Goal: Task Accomplishment & Management: Use online tool/utility

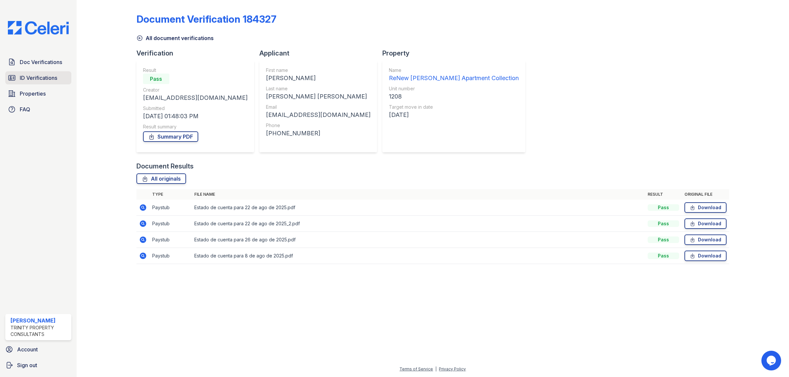
click at [49, 81] on span "ID Verifications" at bounding box center [38, 78] width 37 height 8
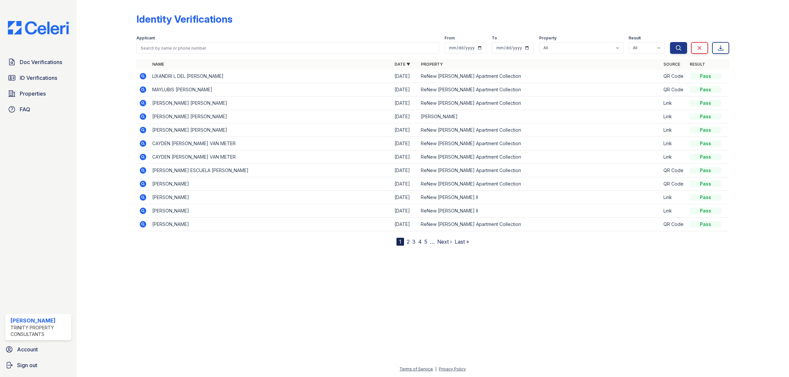
click at [142, 76] on icon at bounding box center [143, 76] width 2 height 2
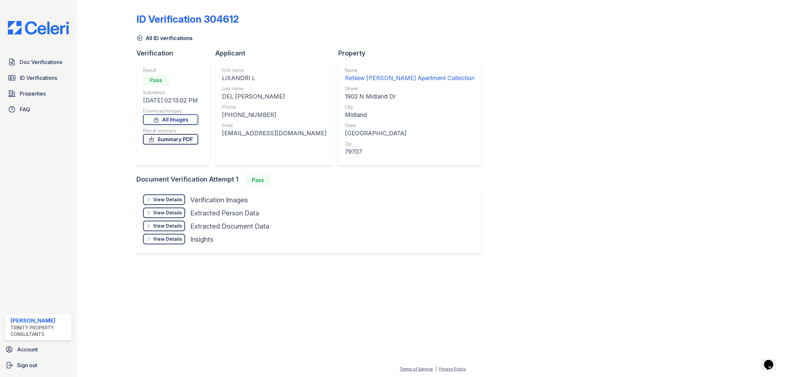
click at [181, 136] on link "Summary PDF" at bounding box center [170, 139] width 55 height 11
